Goal: Find specific page/section

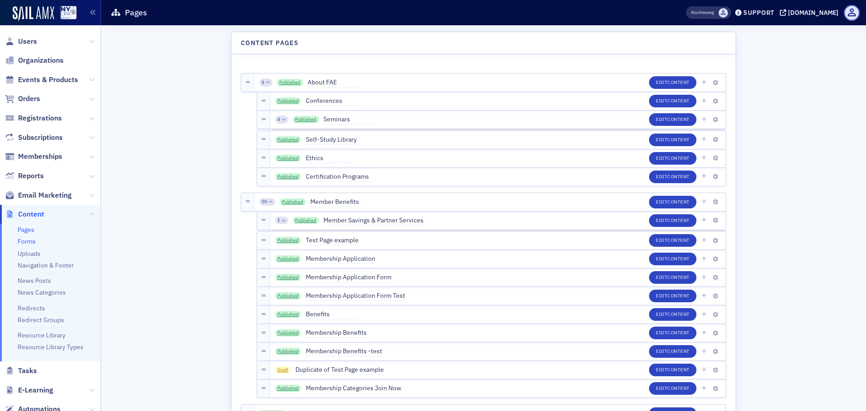
click at [19, 245] on link "Forms" at bounding box center [27, 241] width 18 height 8
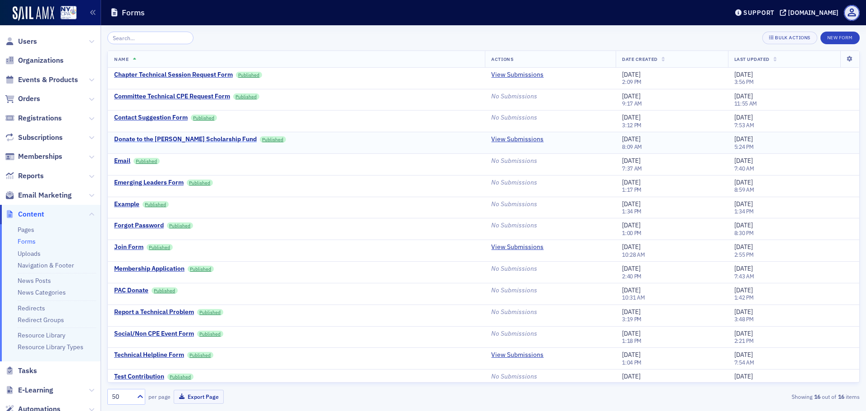
click at [191, 139] on div "Donate to the [PERSON_NAME] Scholarship Fund" at bounding box center [185, 139] width 143 height 8
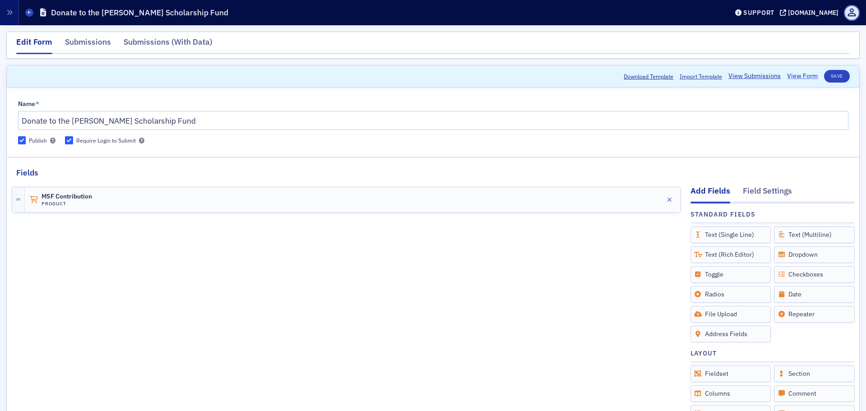
click at [797, 76] on link "View Form" at bounding box center [802, 75] width 31 height 9
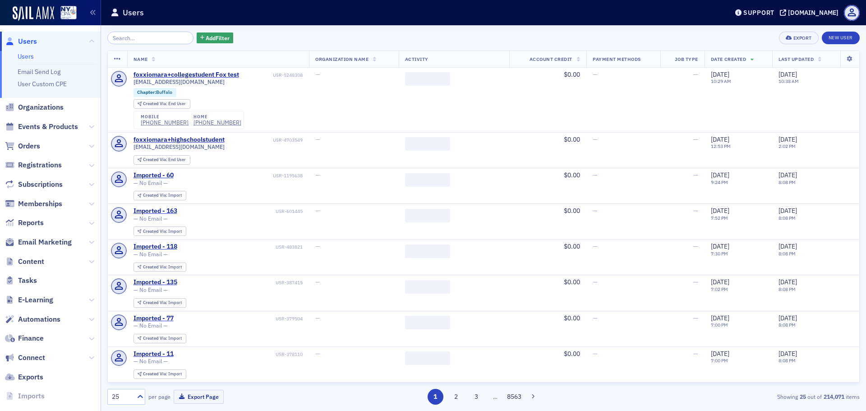
click at [81, 259] on span "Content" at bounding box center [50, 261] width 101 height 19
click at [89, 263] on icon at bounding box center [91, 261] width 5 height 5
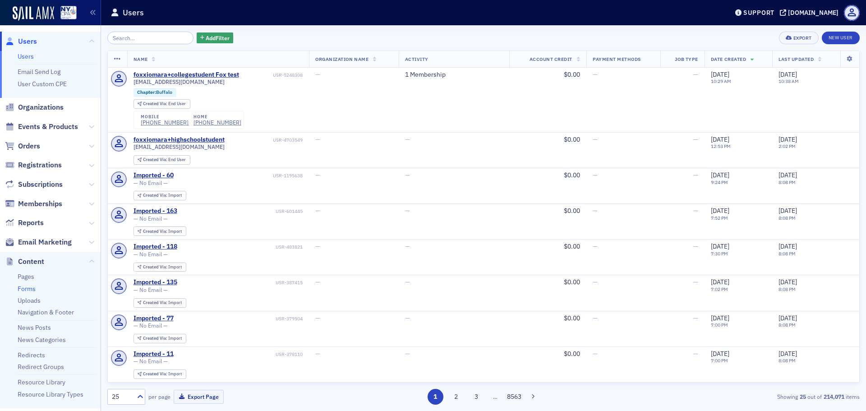
click at [32, 287] on link "Forms" at bounding box center [27, 289] width 18 height 8
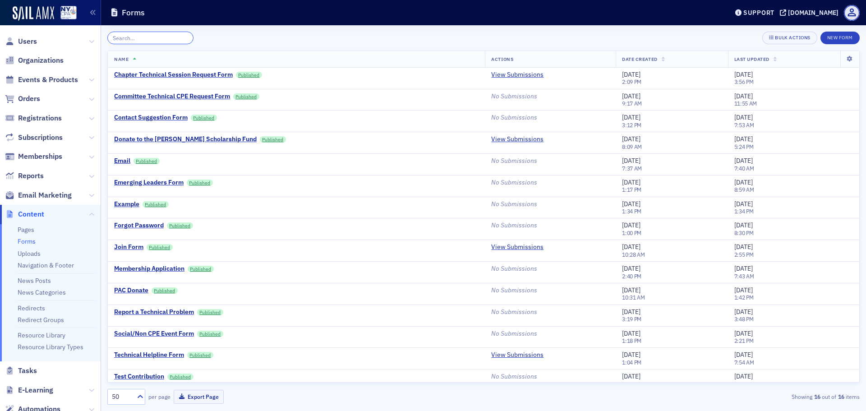
click at [150, 39] on input "search" at bounding box center [150, 38] width 86 height 13
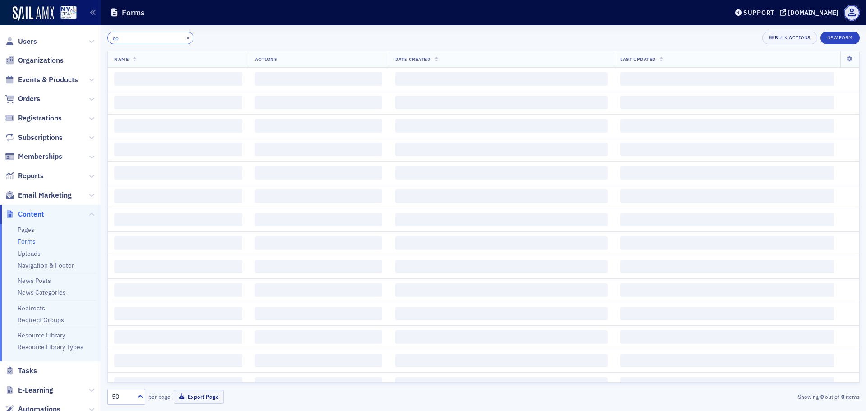
type input "c"
